Goal: Transaction & Acquisition: Purchase product/service

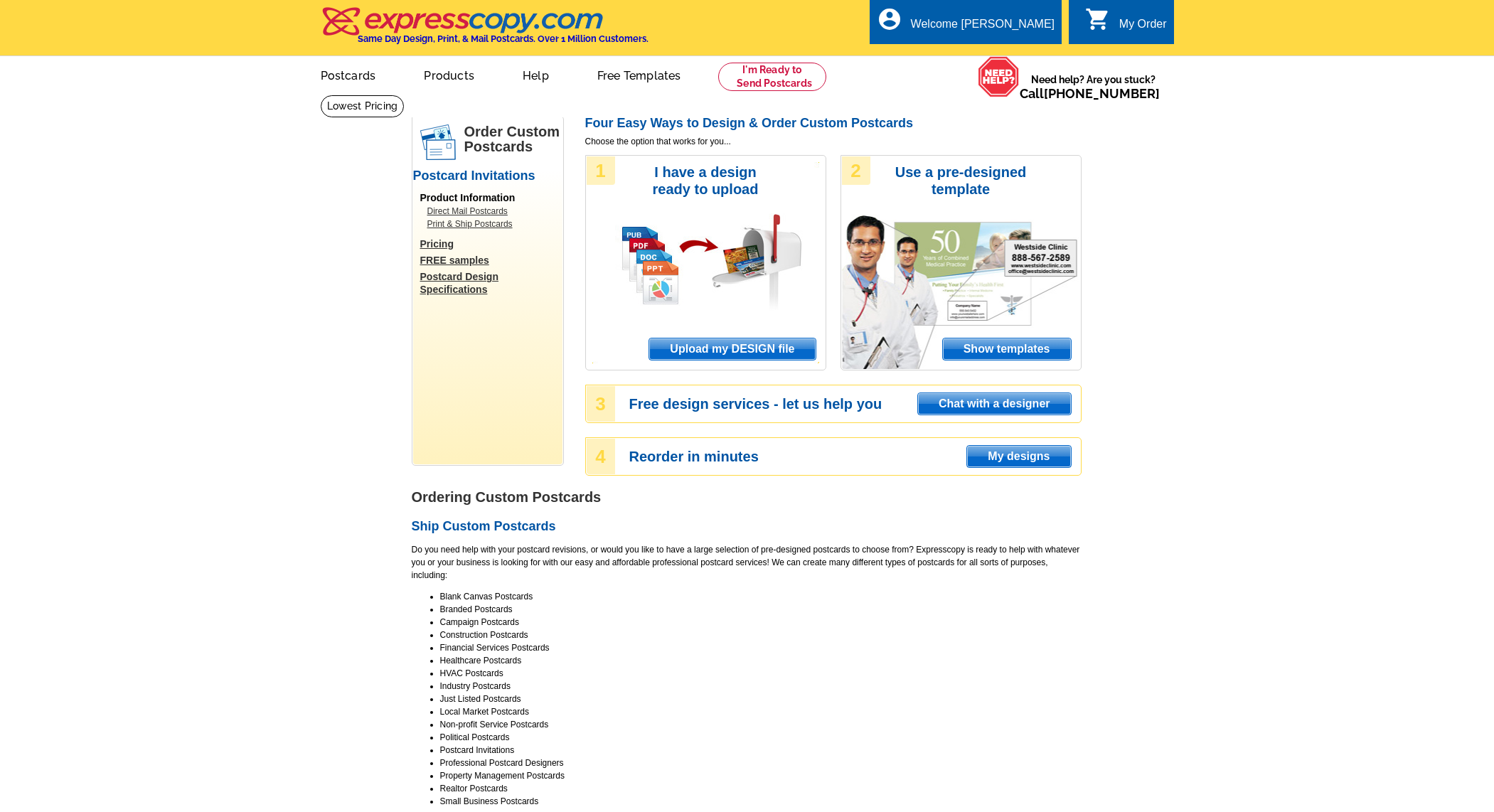
click at [1019, 461] on span "My designs" at bounding box center [1019, 457] width 103 height 22
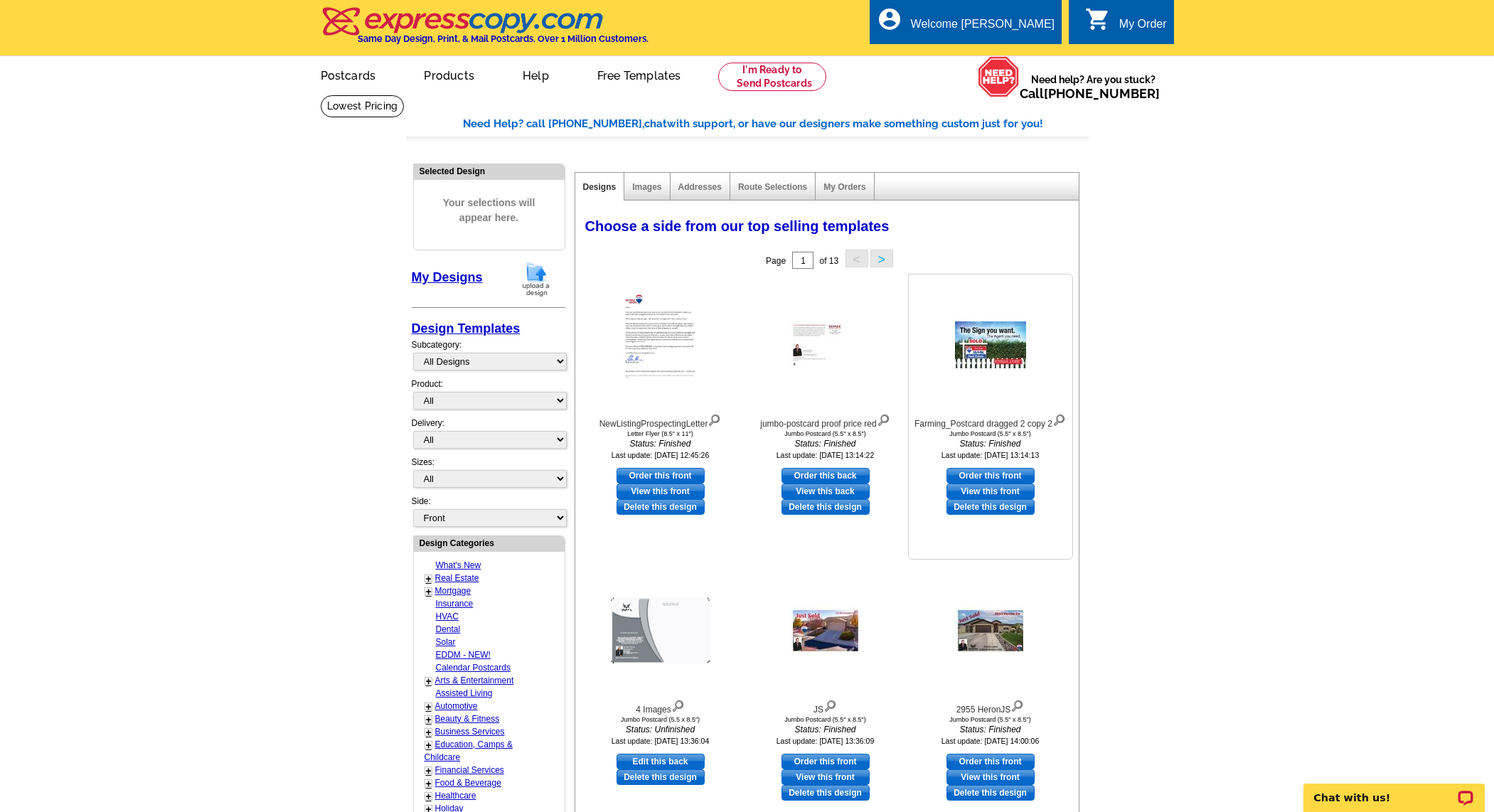
click at [988, 471] on link "Order this front" at bounding box center [991, 475] width 88 height 16
select select "2"
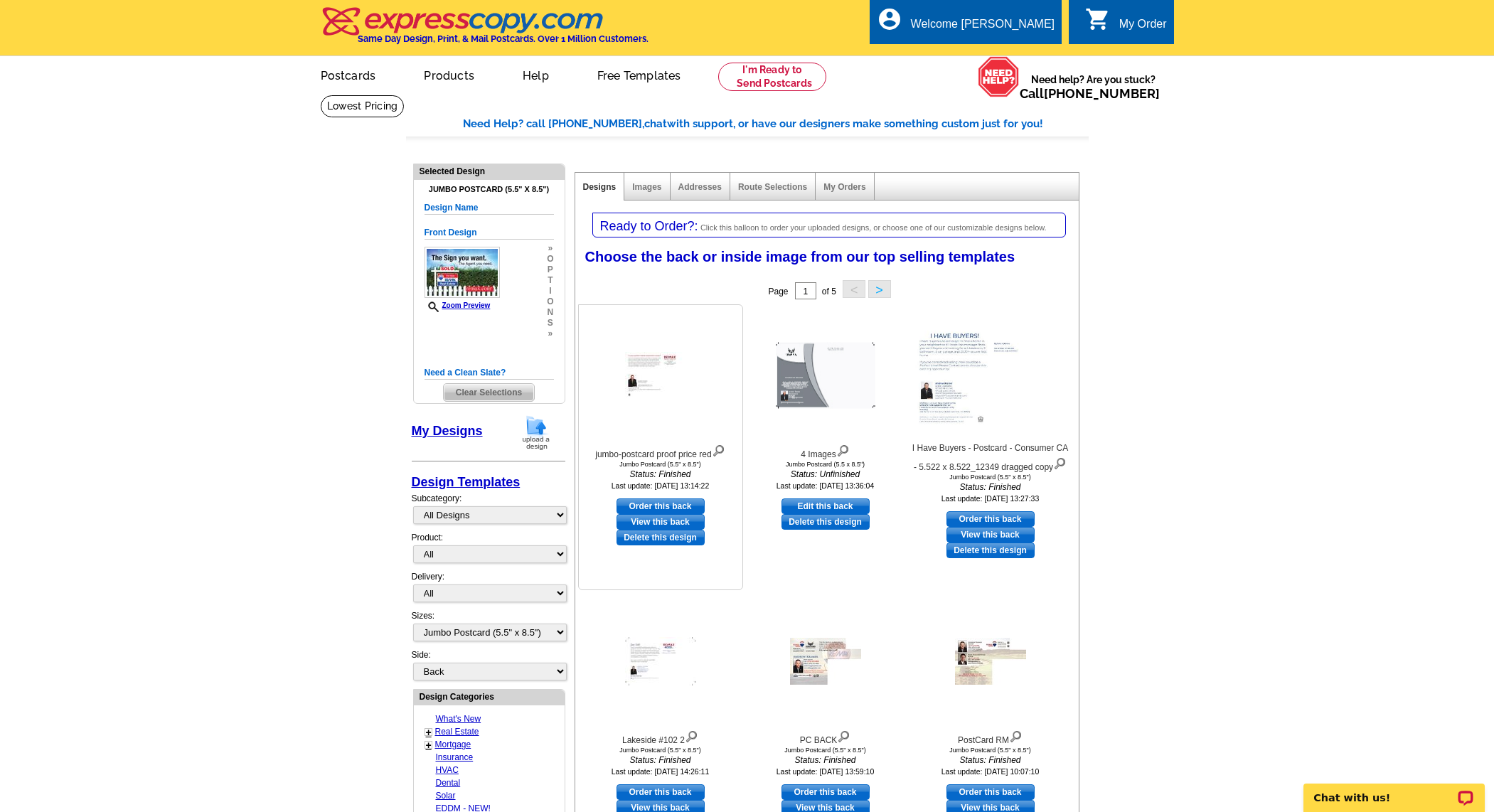
click at [652, 521] on link "View this back" at bounding box center [661, 521] width 88 height 16
click at [677, 502] on link "Order this back" at bounding box center [661, 506] width 88 height 16
select select "front"
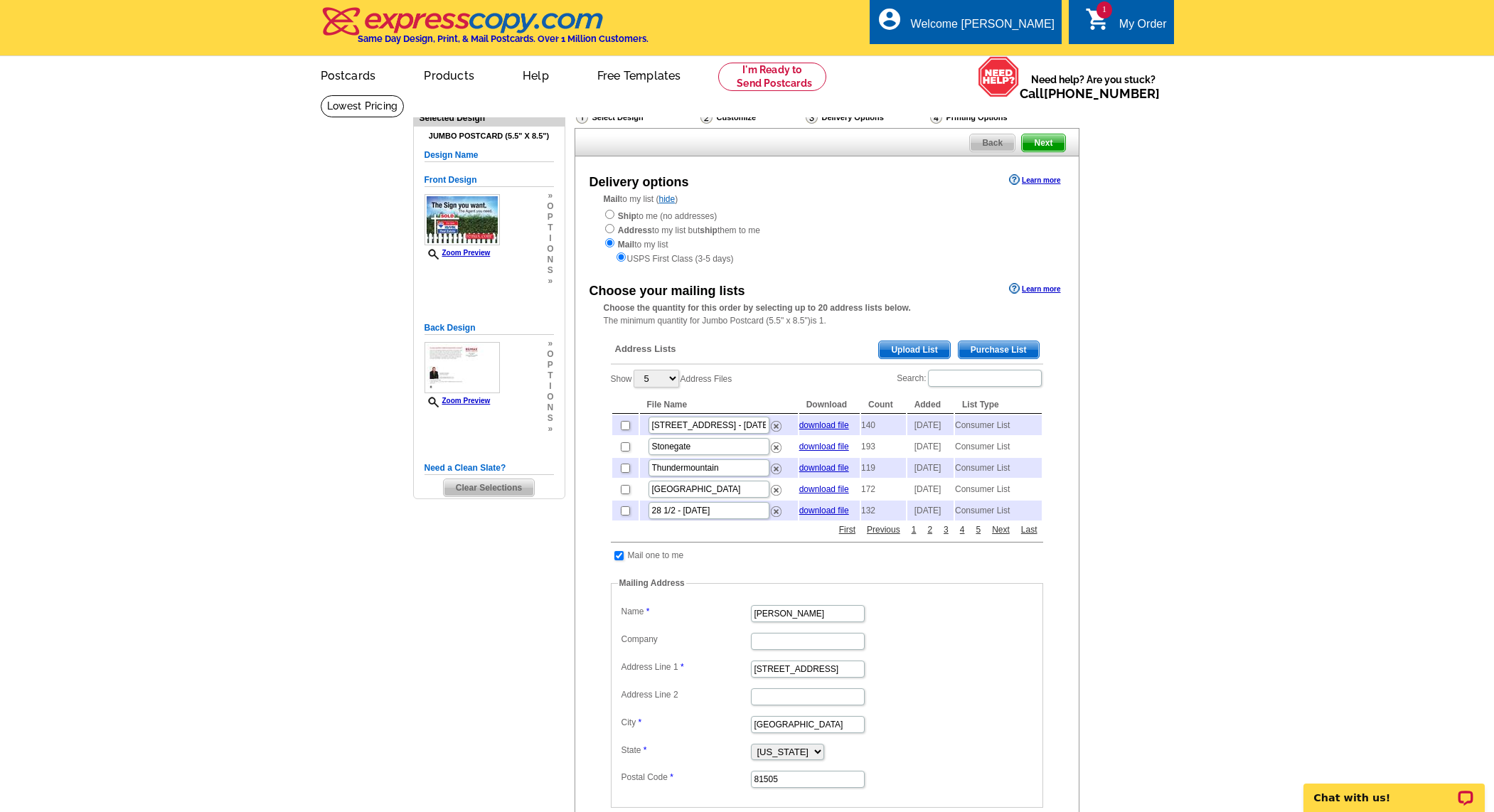
click at [624, 448] on input "checkbox" at bounding box center [625, 446] width 9 height 9
checkbox input "true"
click at [624, 494] on input "checkbox" at bounding box center [625, 489] width 9 height 9
checkbox input "true"
click at [1040, 143] on span "Next" at bounding box center [1043, 143] width 43 height 17
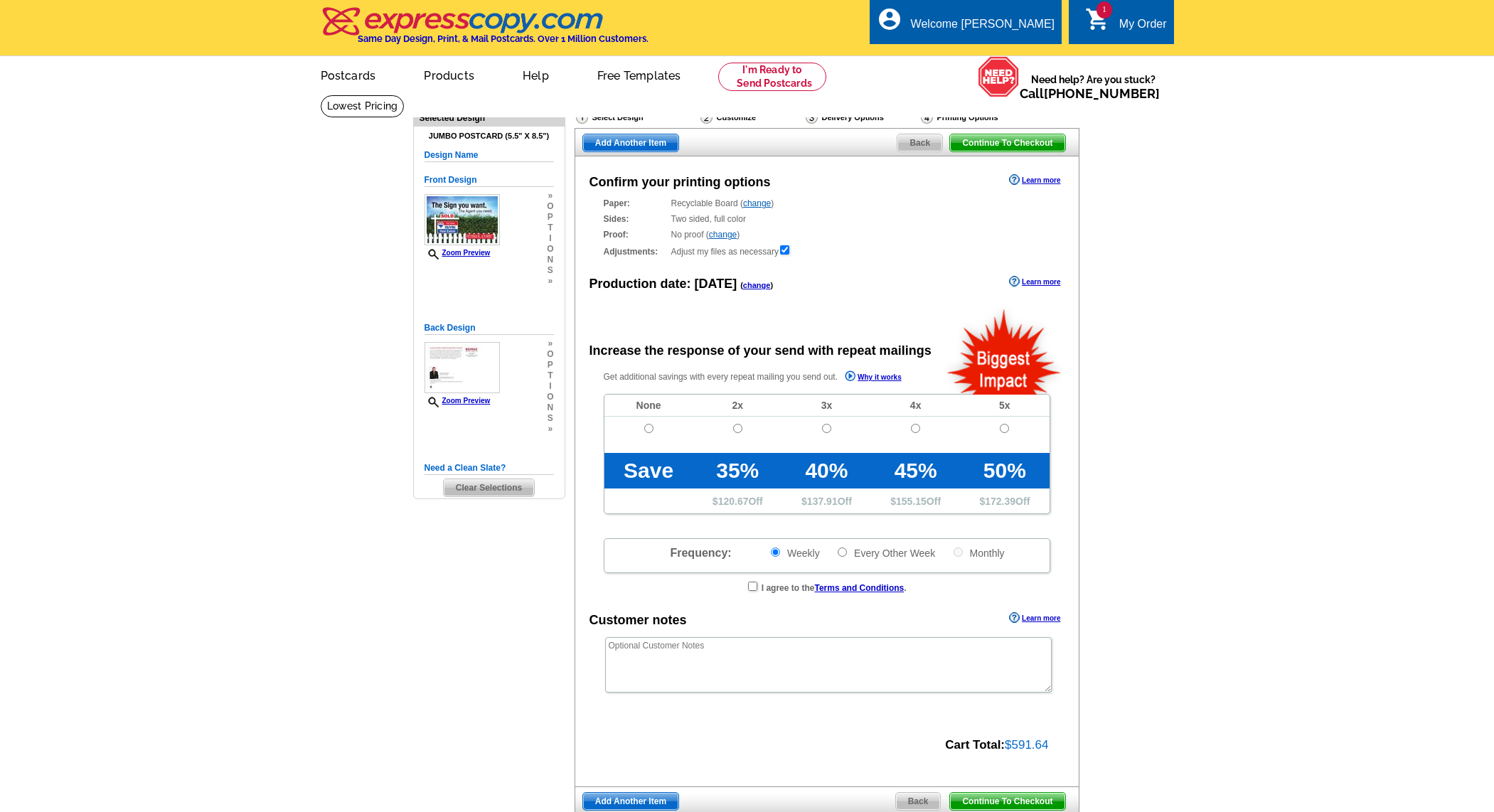
radio input "false"
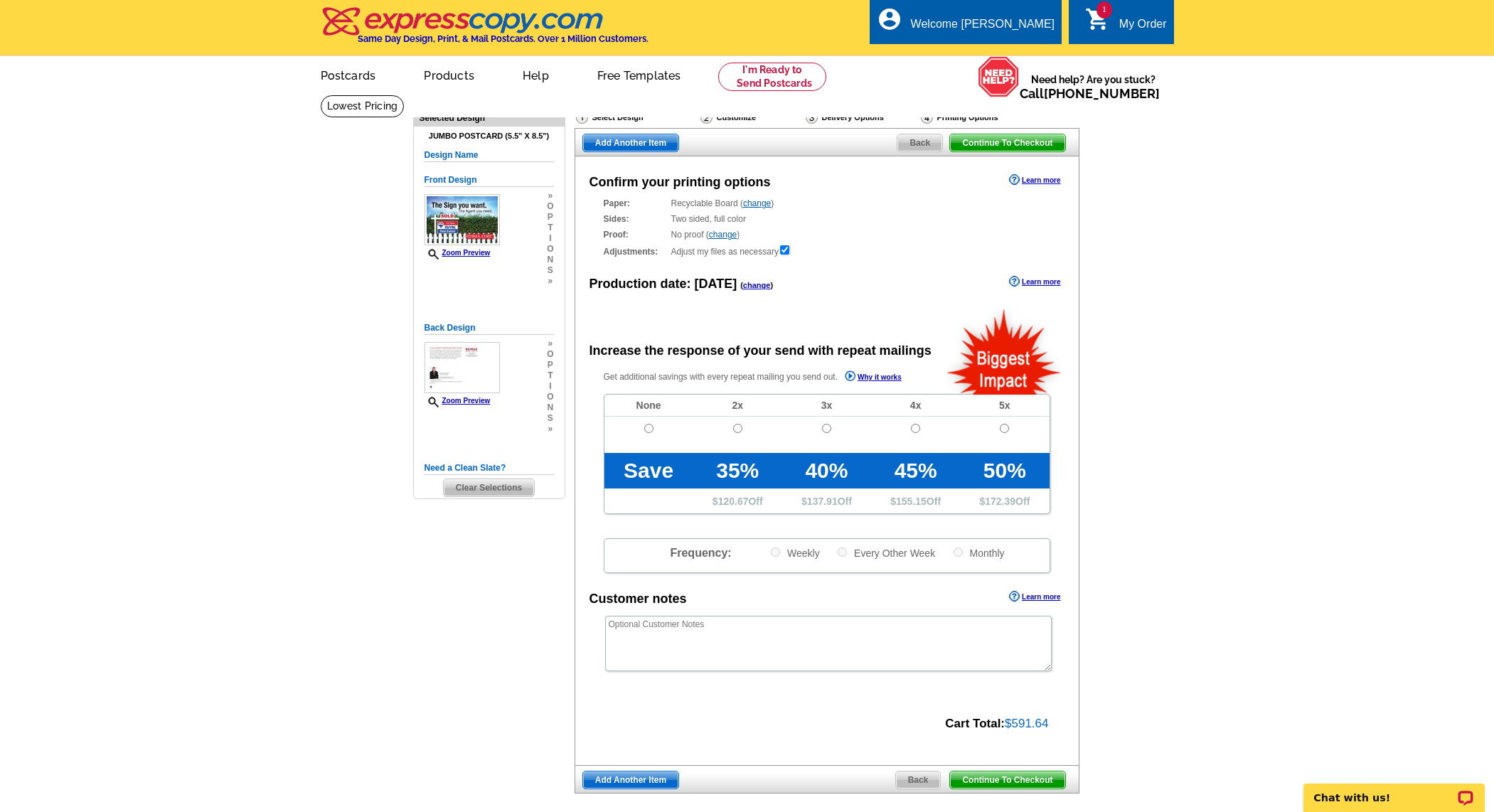
click at [649, 425] on input "radio" at bounding box center [648, 428] width 9 height 9
radio input "true"
click at [1005, 776] on span "Continue To Checkout" at bounding box center [1007, 779] width 114 height 17
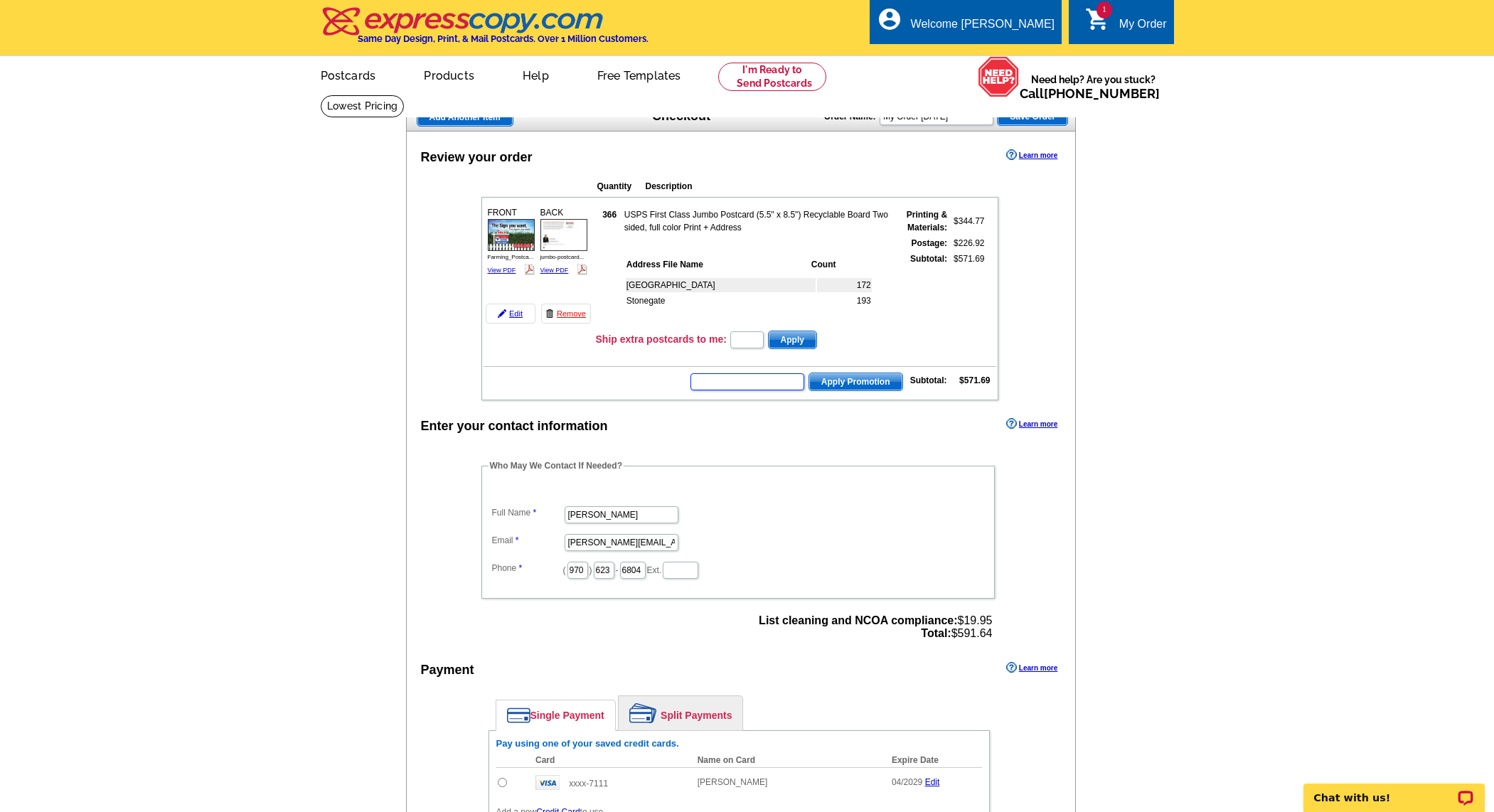
click at [745, 378] on input "text" at bounding box center [747, 382] width 113 height 17
type input "REM40"
click at [863, 381] on span "Apply Promotion" at bounding box center [856, 382] width 93 height 17
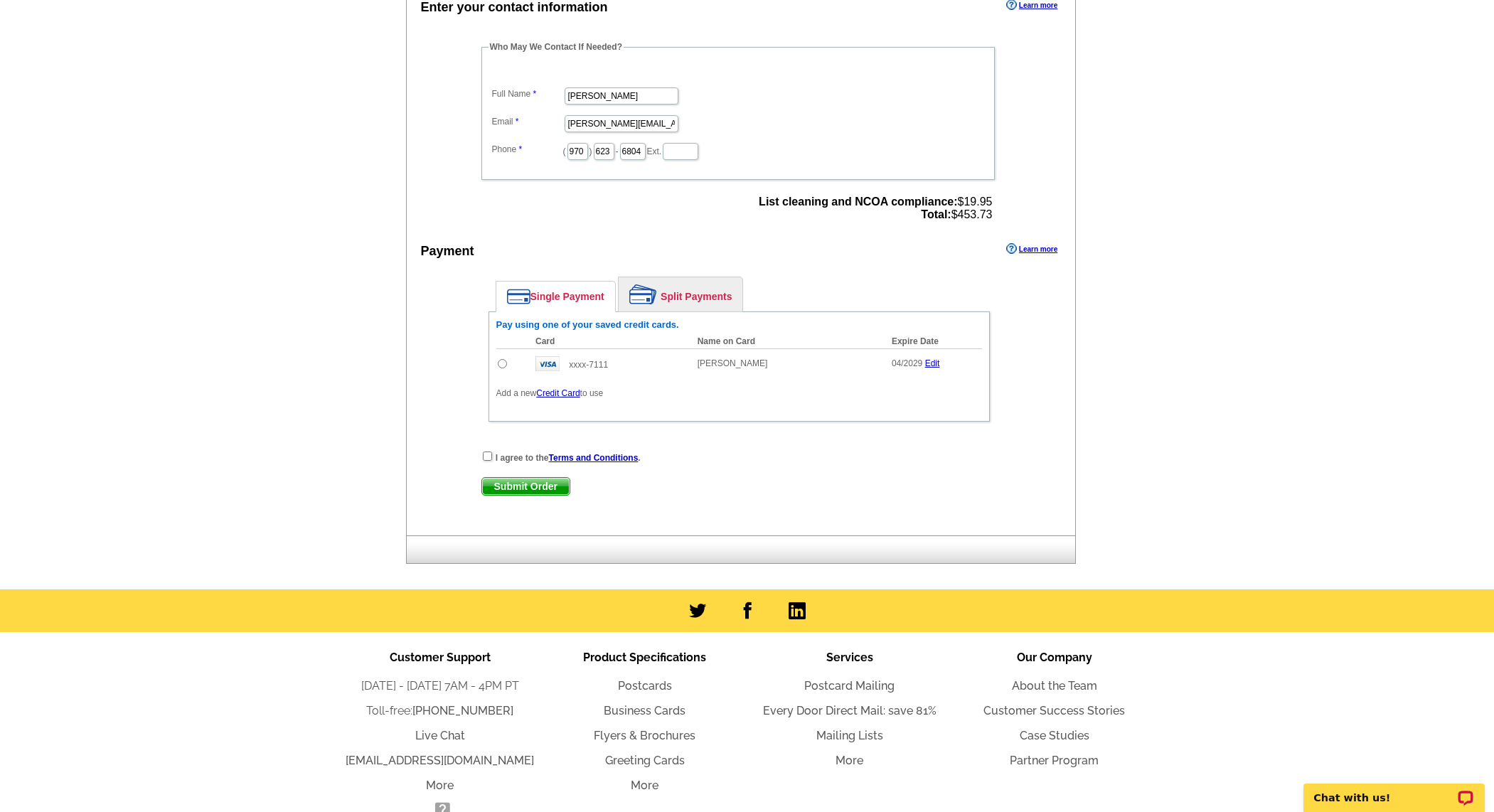
scroll to position [465, 0]
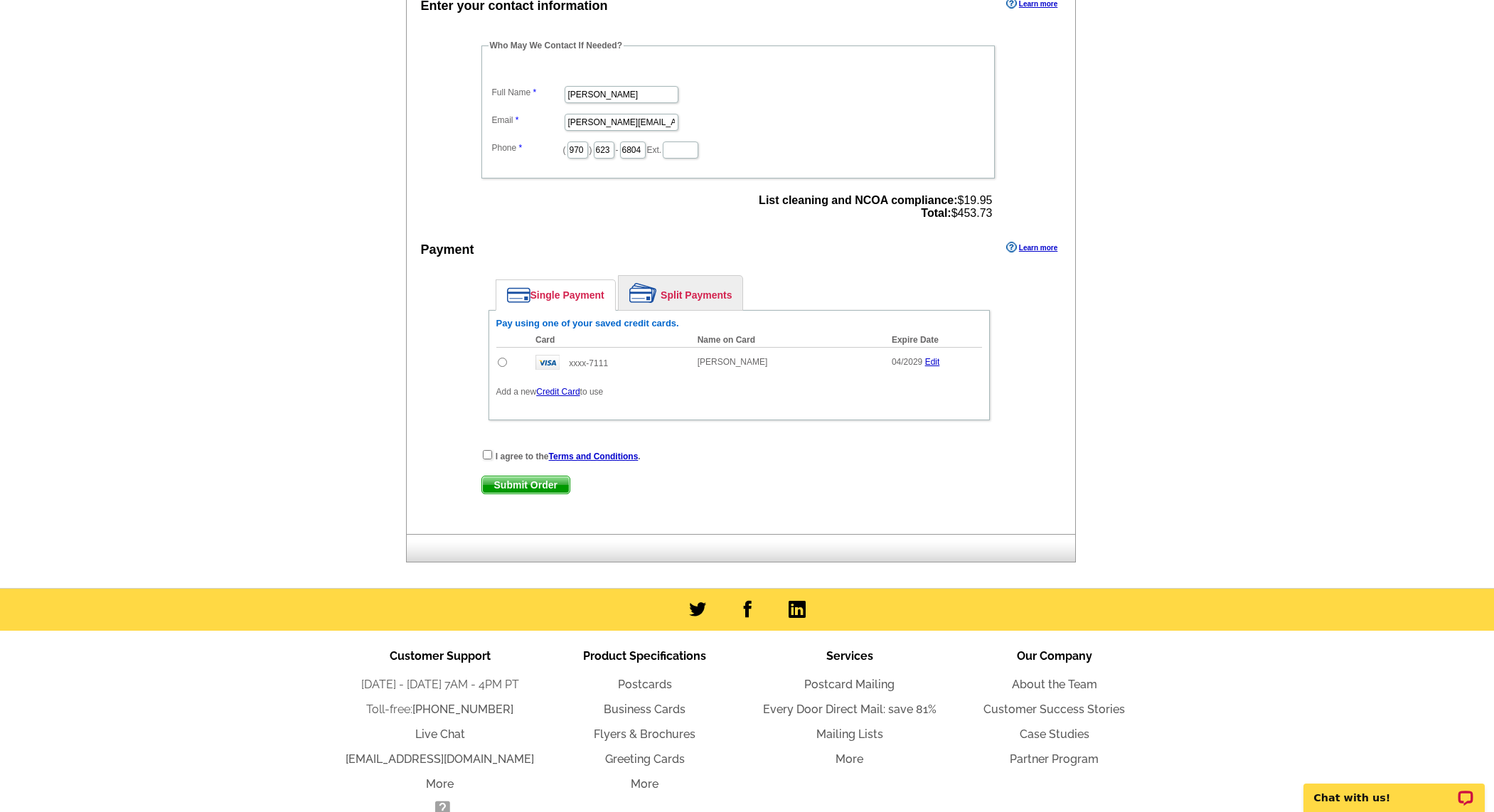
click at [504, 364] on input "radio" at bounding box center [502, 362] width 9 height 9
radio input "true"
drag, startPoint x: 485, startPoint y: 454, endPoint x: 496, endPoint y: 455, distance: 11.0
click at [485, 454] on input "checkbox" at bounding box center [487, 454] width 9 height 9
checkbox input "true"
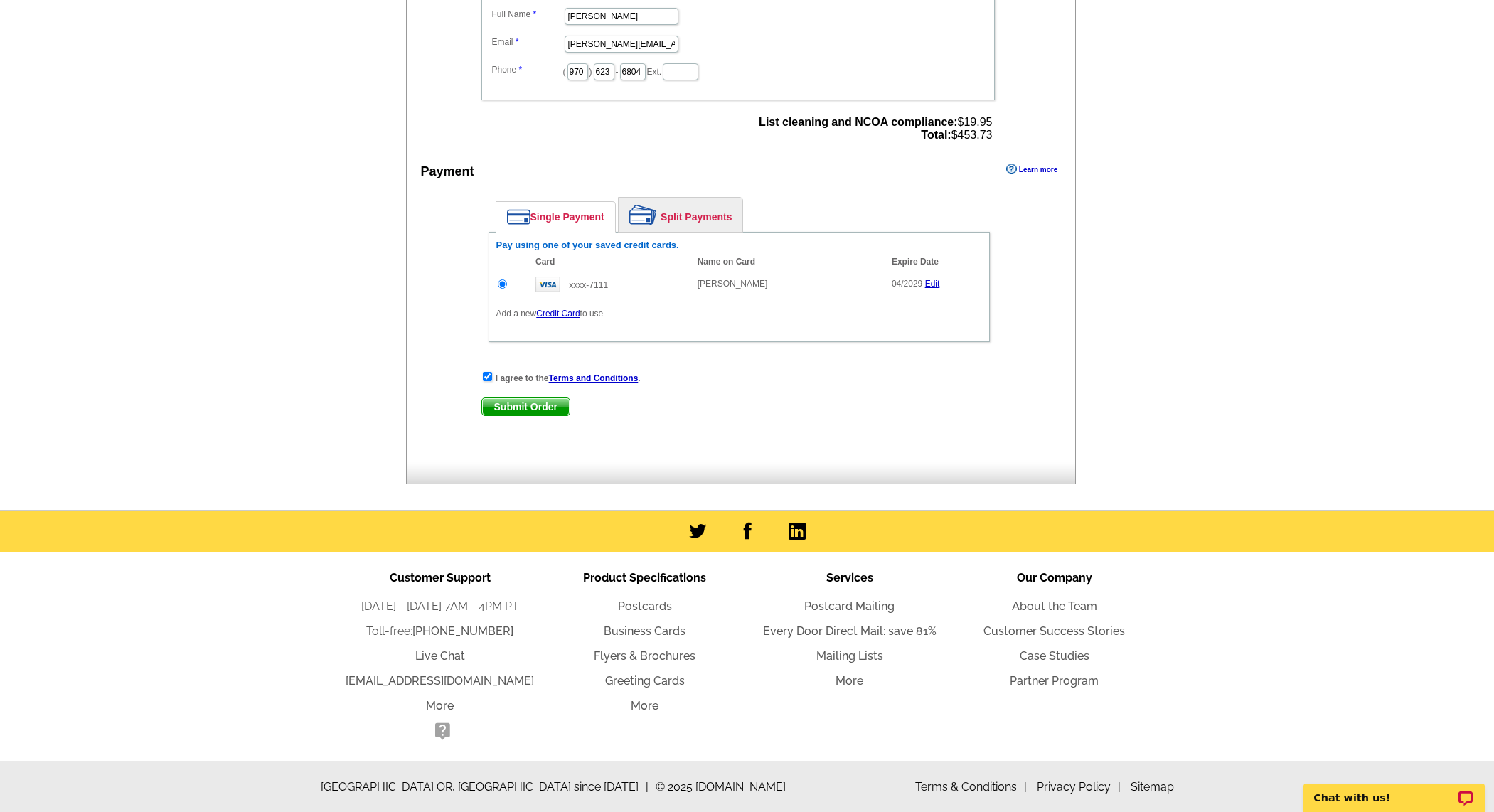
scroll to position [543, 0]
click at [516, 404] on span "Submit Order" at bounding box center [526, 407] width 88 height 17
